Goal: Check status: Check status

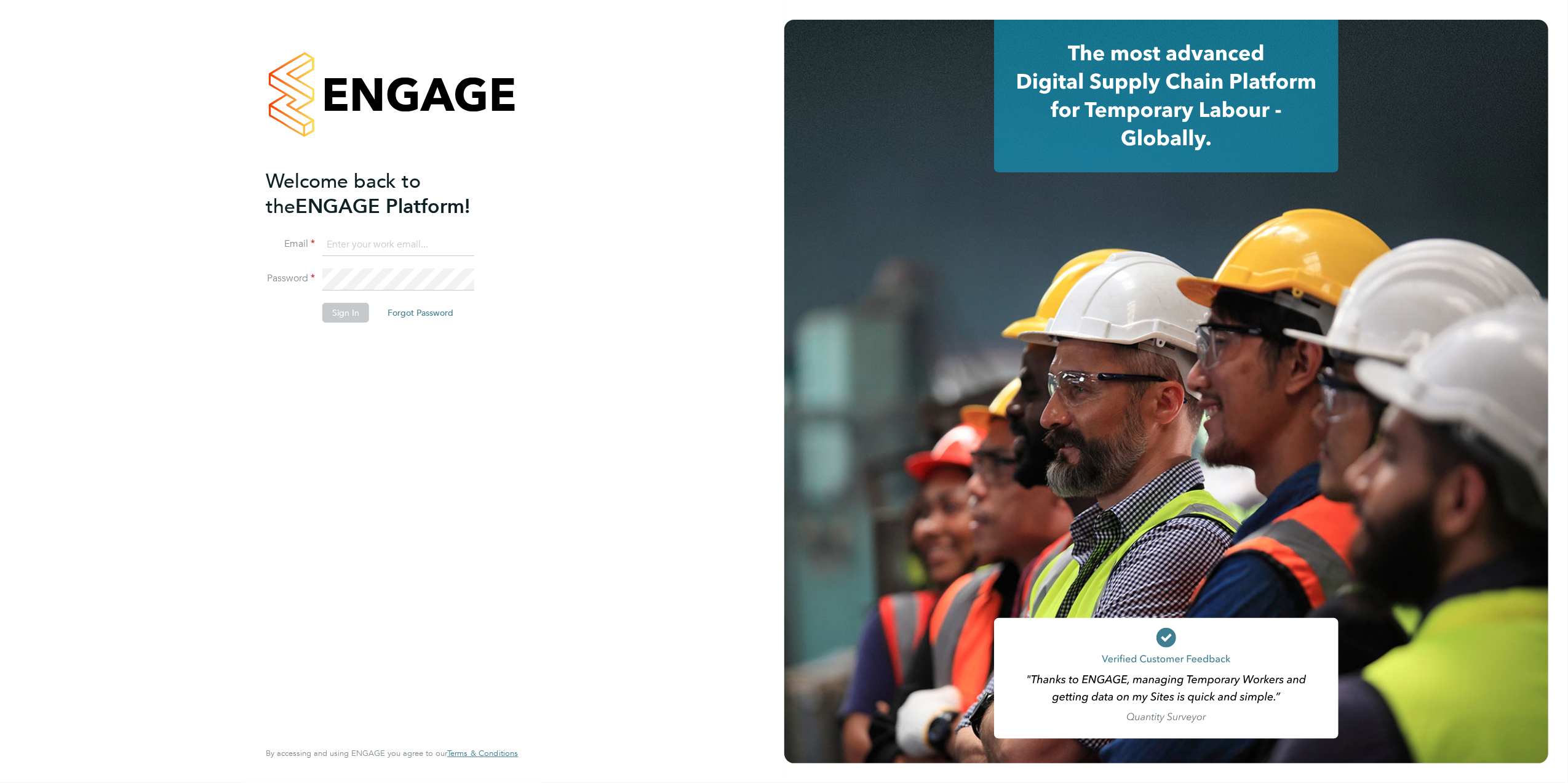
type input "[PERSON_NAME][EMAIL_ADDRESS][DOMAIN_NAME][PERSON_NAME]"
click at [341, 318] on button "Sign In" at bounding box center [345, 313] width 47 height 20
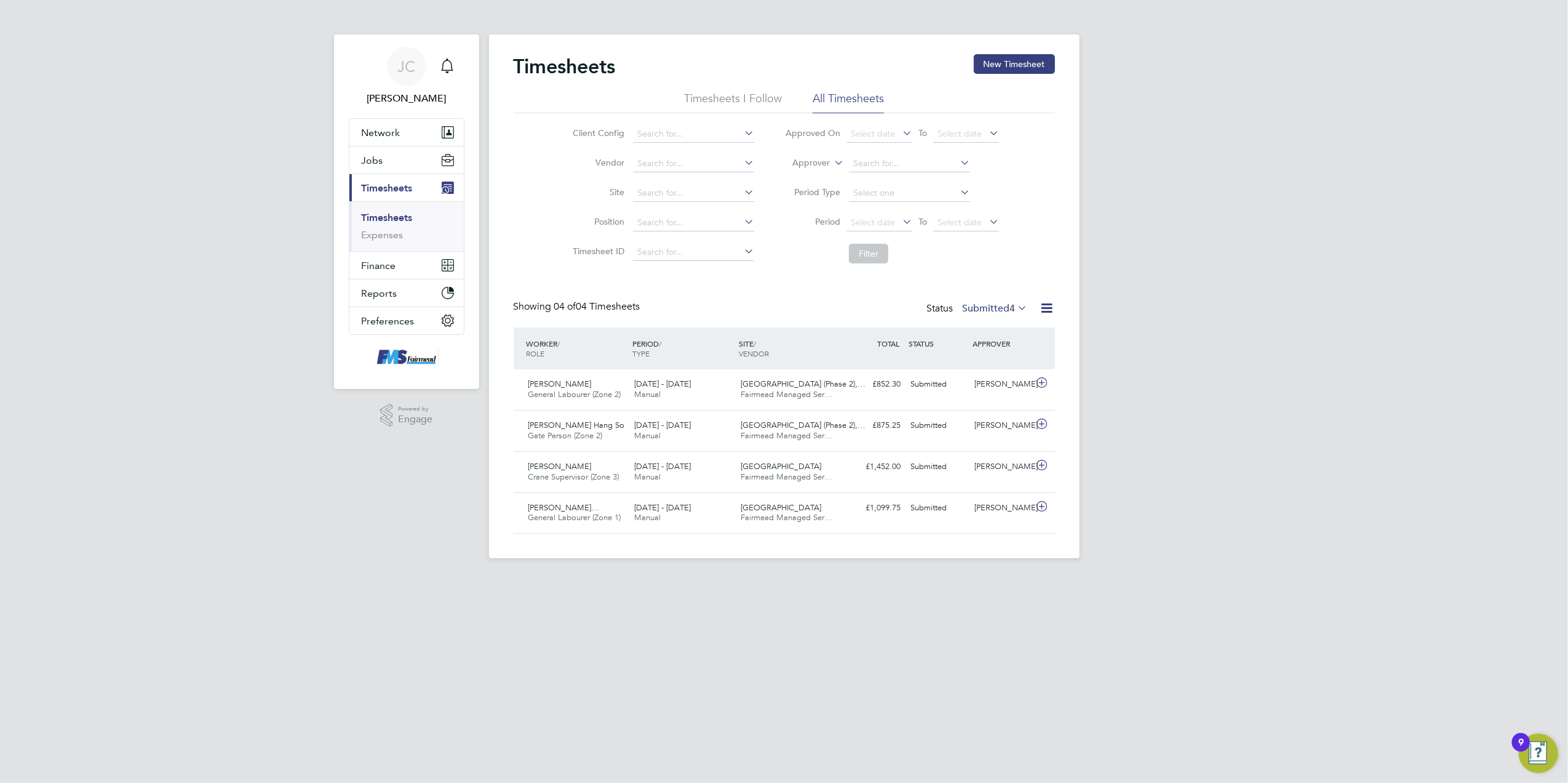
click at [1010, 311] on span "4" at bounding box center [1013, 308] width 5 height 12
click at [874, 227] on span "Select date" at bounding box center [879, 223] width 65 height 16
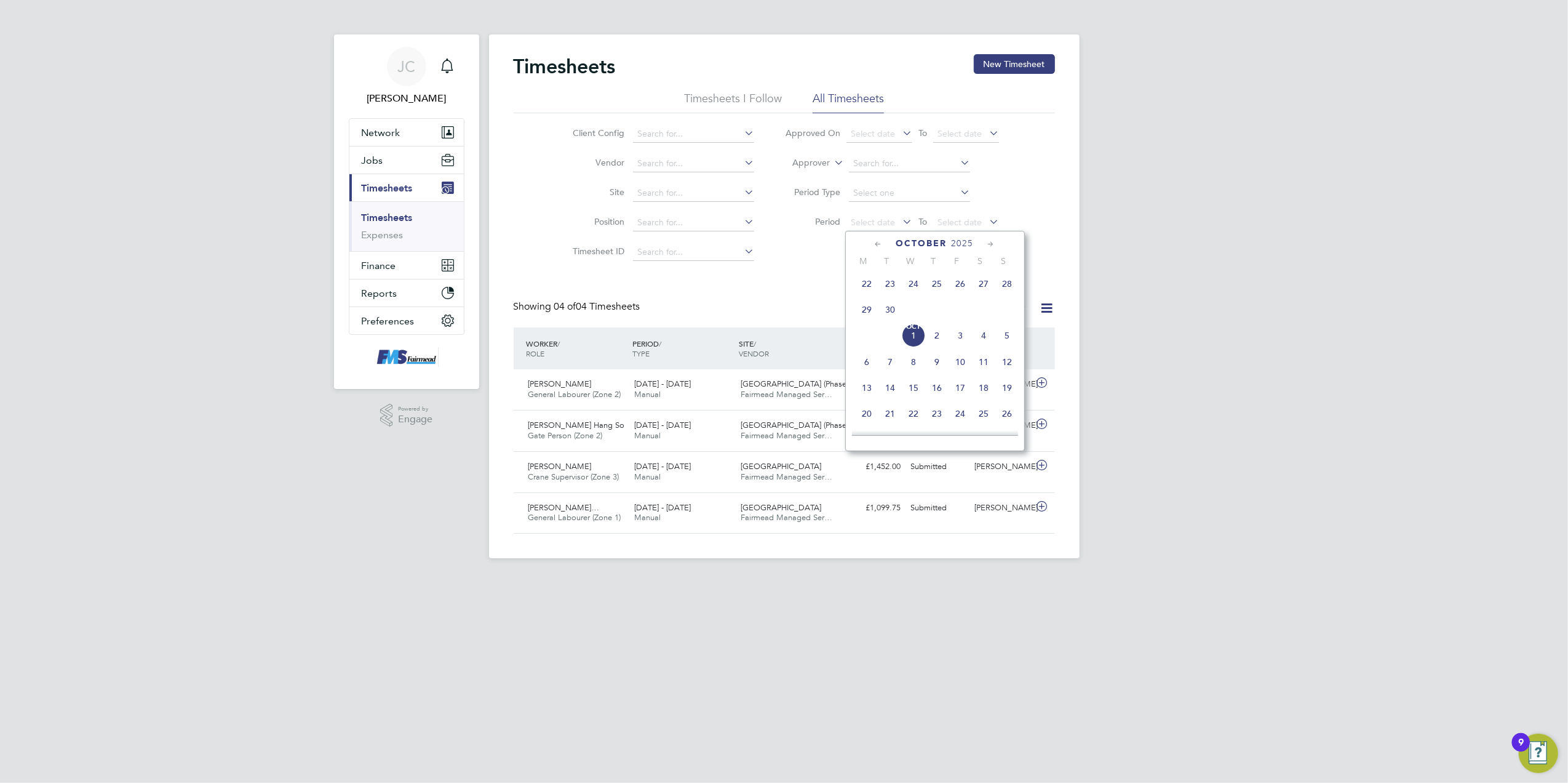
click at [864, 289] on span "22" at bounding box center [867, 284] width 24 height 24
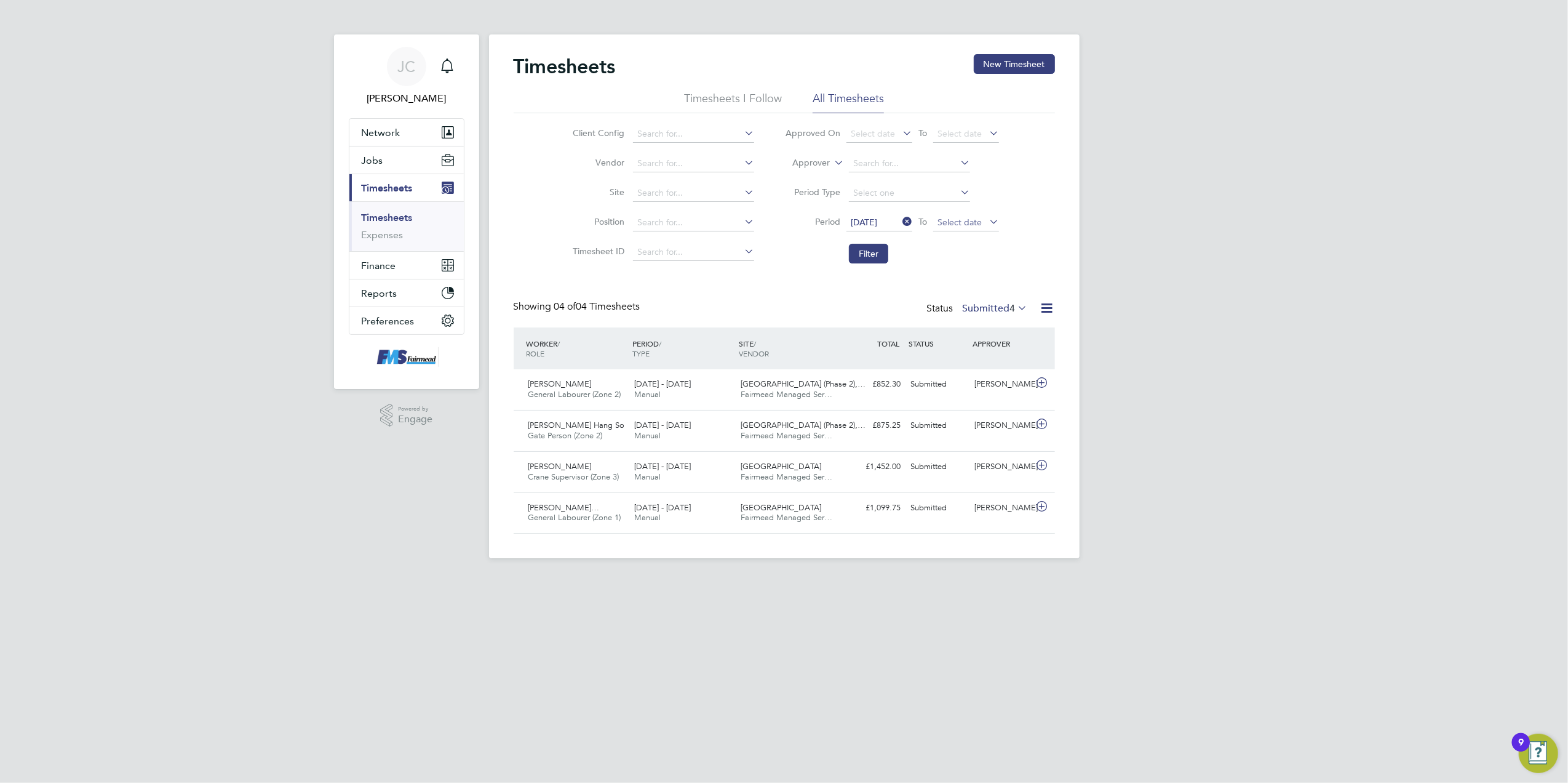
click at [946, 216] on span "Select date" at bounding box center [966, 223] width 65 height 16
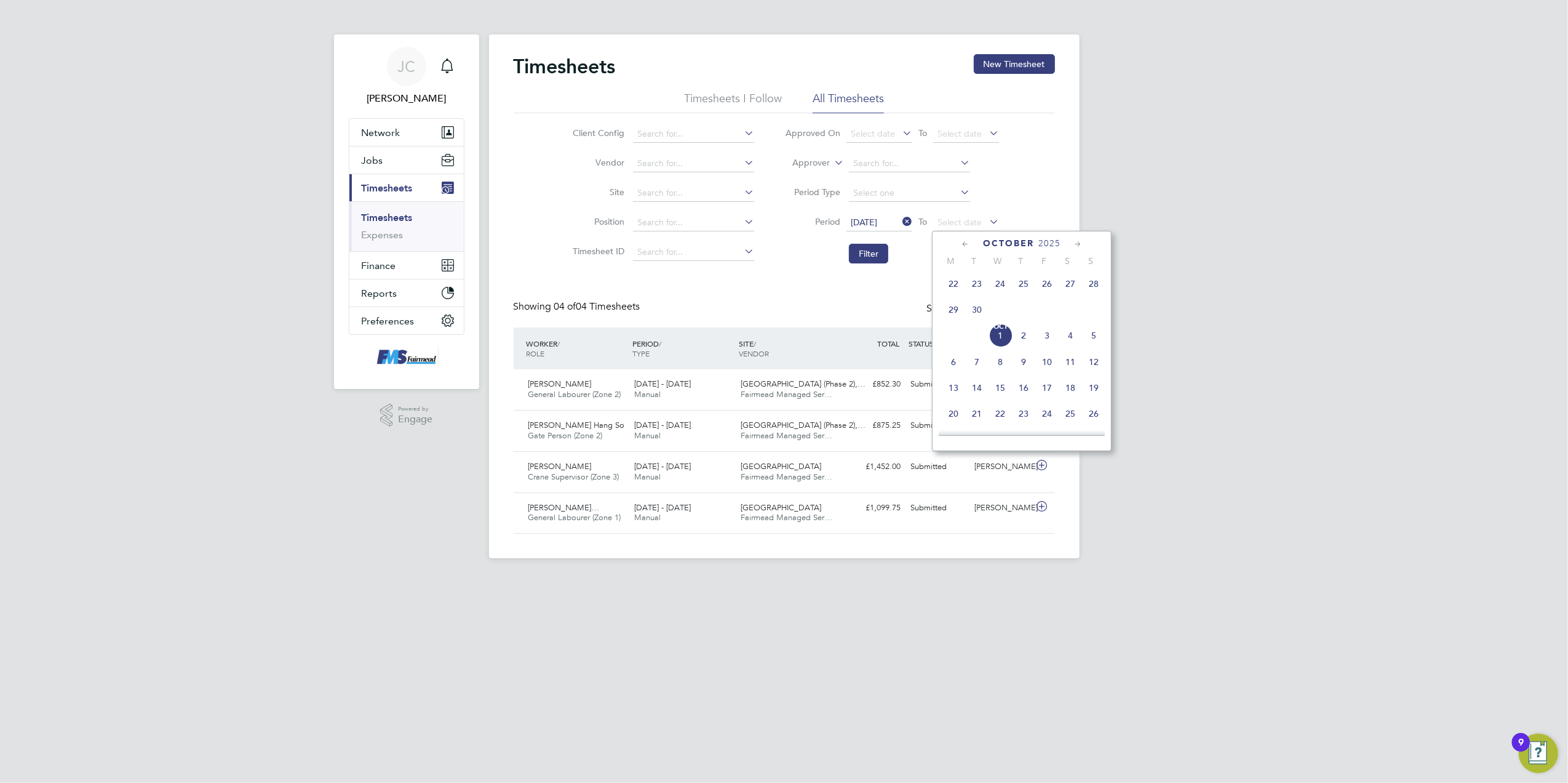
click at [1088, 280] on span "28" at bounding box center [1094, 284] width 24 height 24
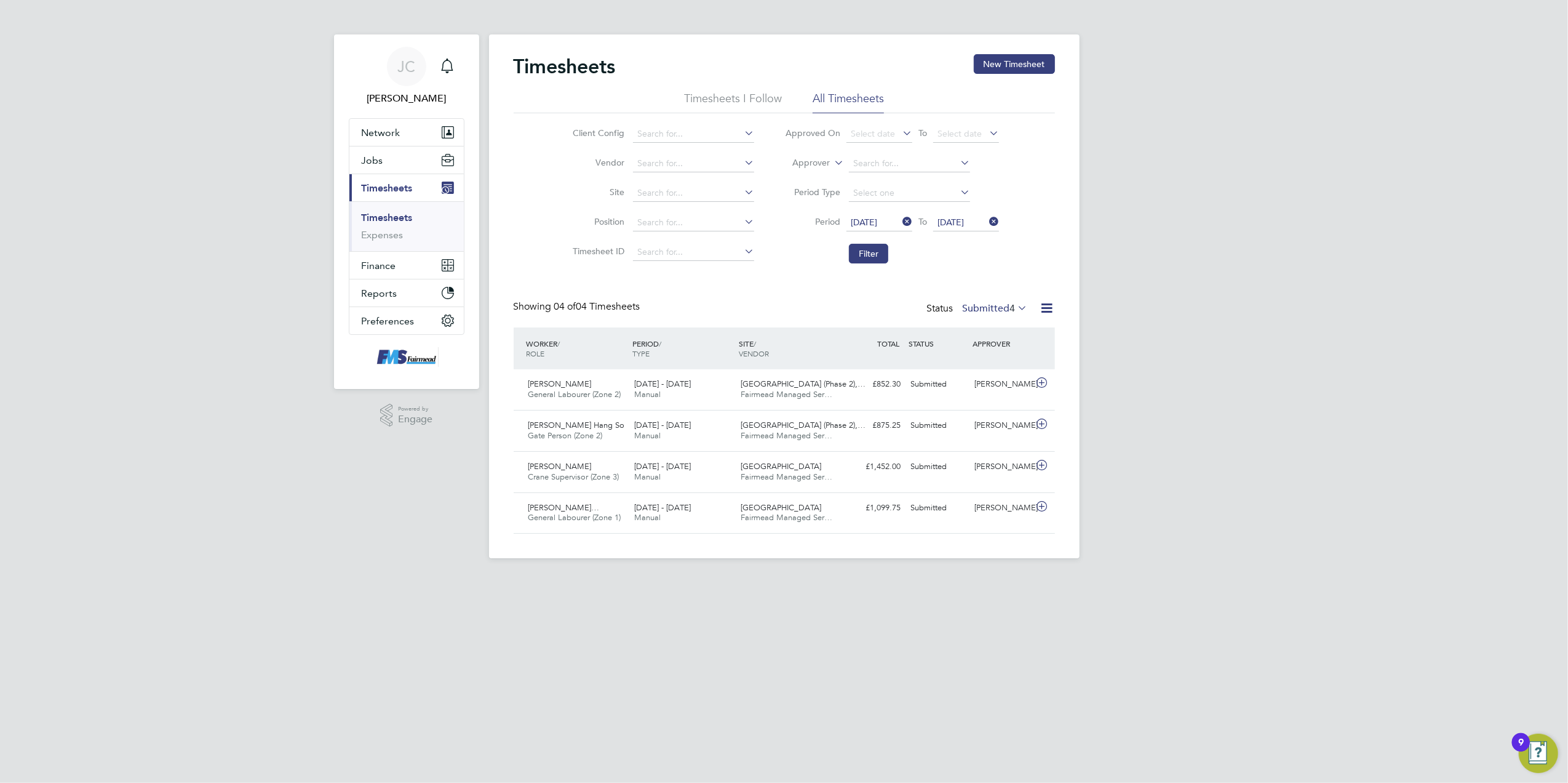
click at [842, 249] on li "Filter" at bounding box center [892, 254] width 245 height 32
click at [861, 251] on button "Filter" at bounding box center [868, 254] width 39 height 20
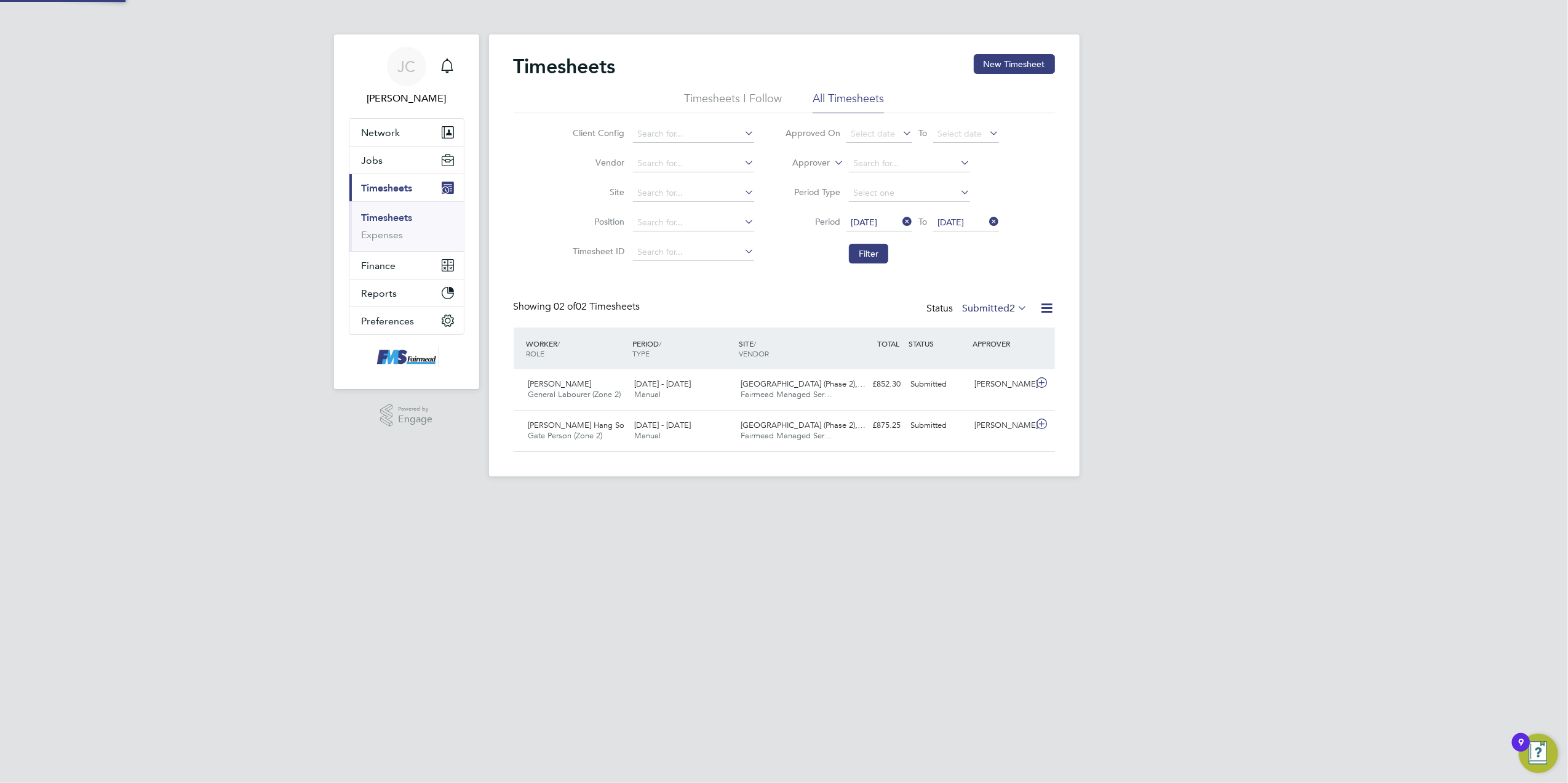
scroll to position [31, 107]
click at [900, 220] on icon at bounding box center [900, 221] width 0 height 17
click at [900, 223] on icon at bounding box center [900, 221] width 0 height 17
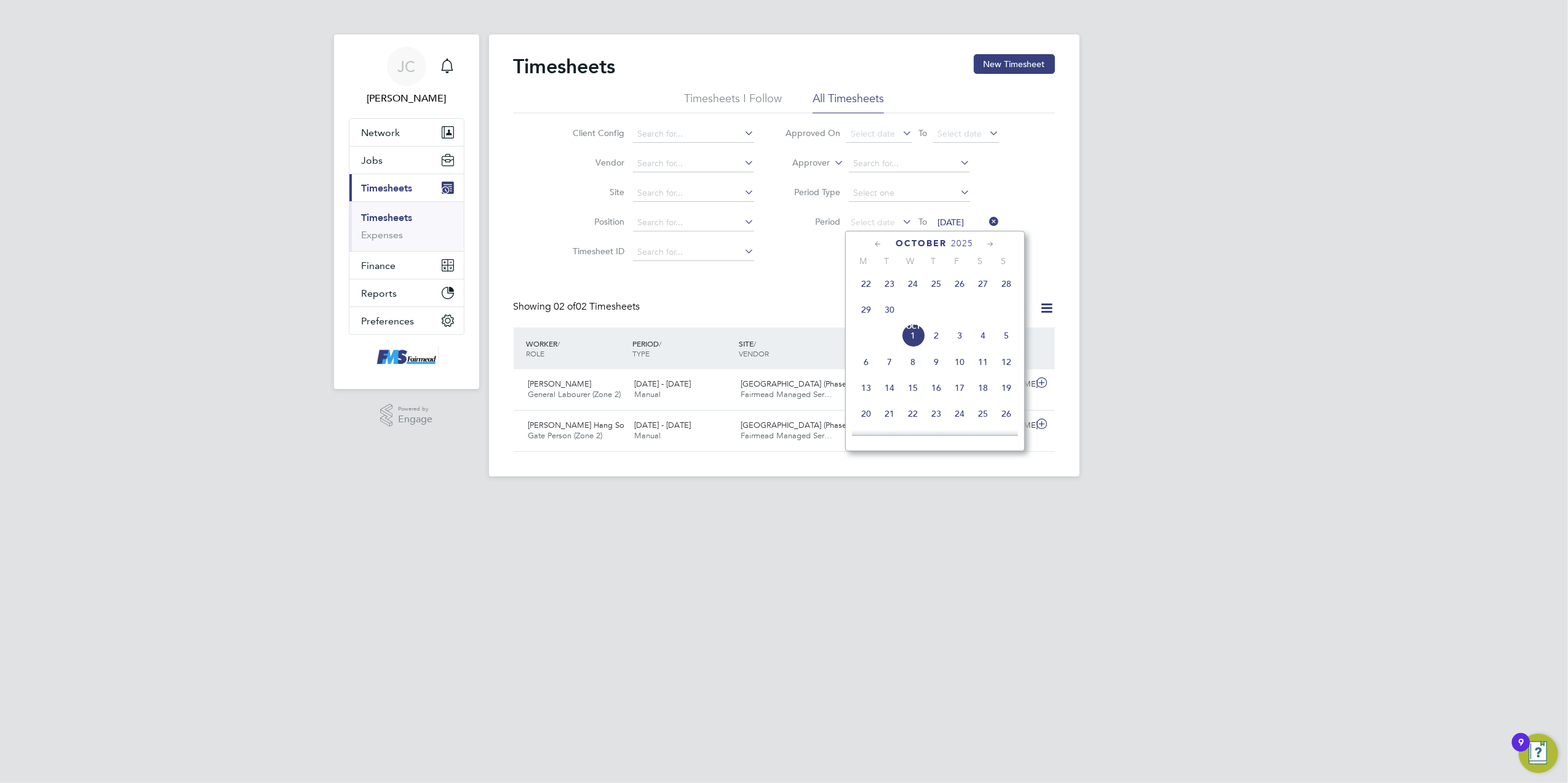
click at [866, 286] on span "22" at bounding box center [867, 284] width 24 height 24
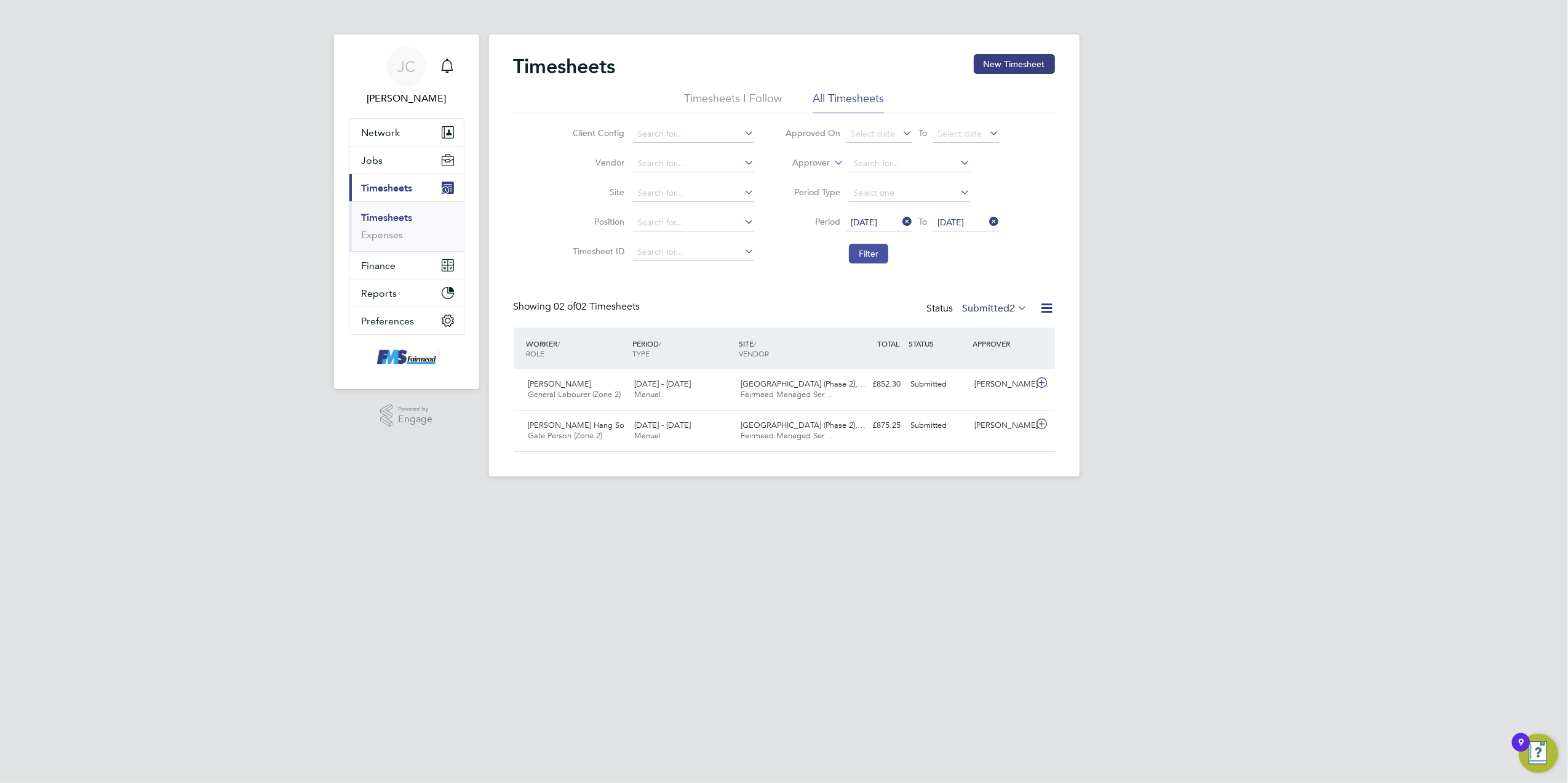
click at [884, 256] on button "Filter" at bounding box center [868, 254] width 39 height 20
click at [1014, 309] on span "2" at bounding box center [1013, 308] width 5 height 12
click at [1009, 379] on li "Approved" at bounding box center [988, 382] width 56 height 17
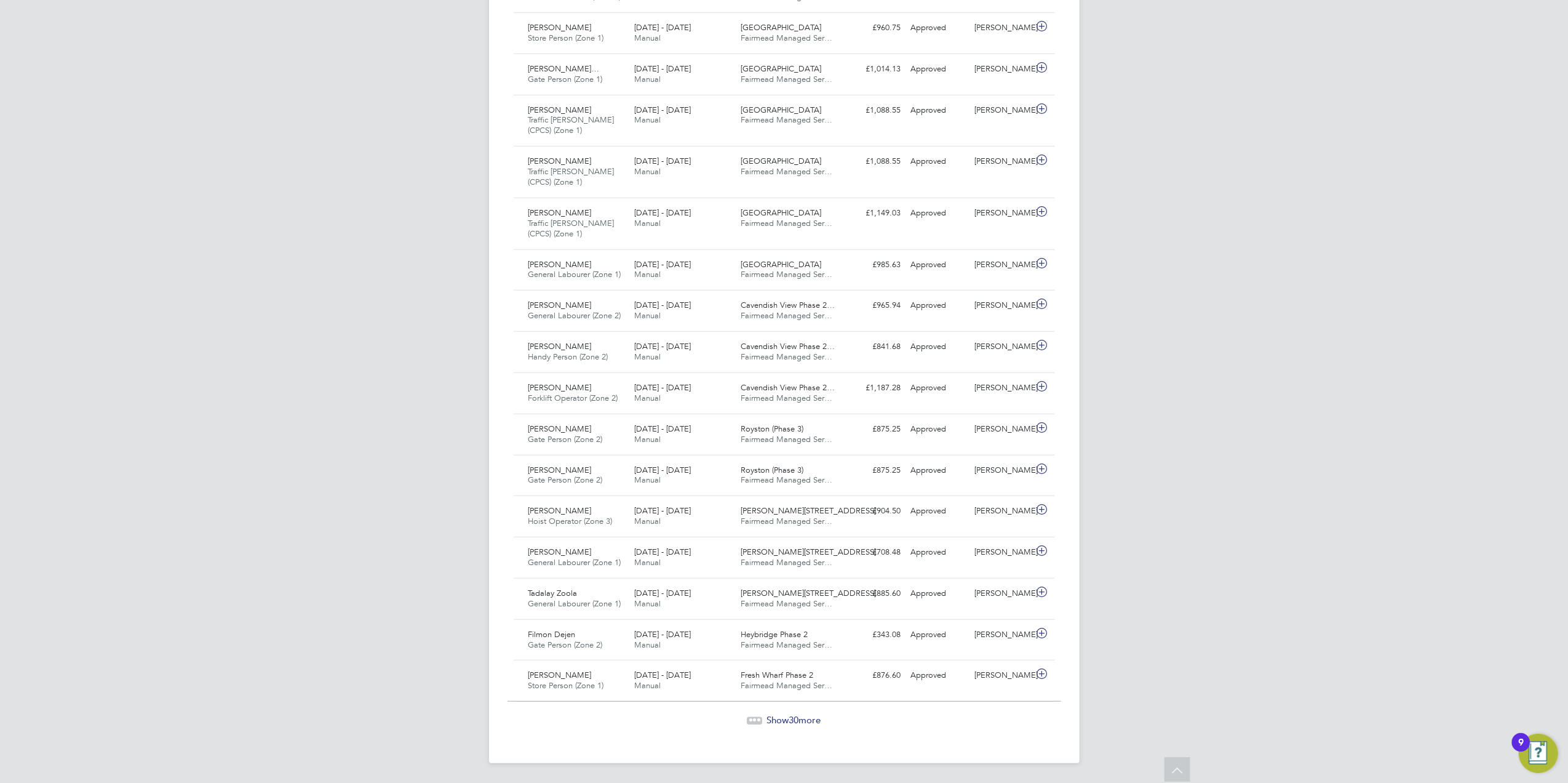
click at [783, 719] on span "Show 30 more" at bounding box center [794, 719] width 54 height 12
